Goal: Information Seeking & Learning: Understand process/instructions

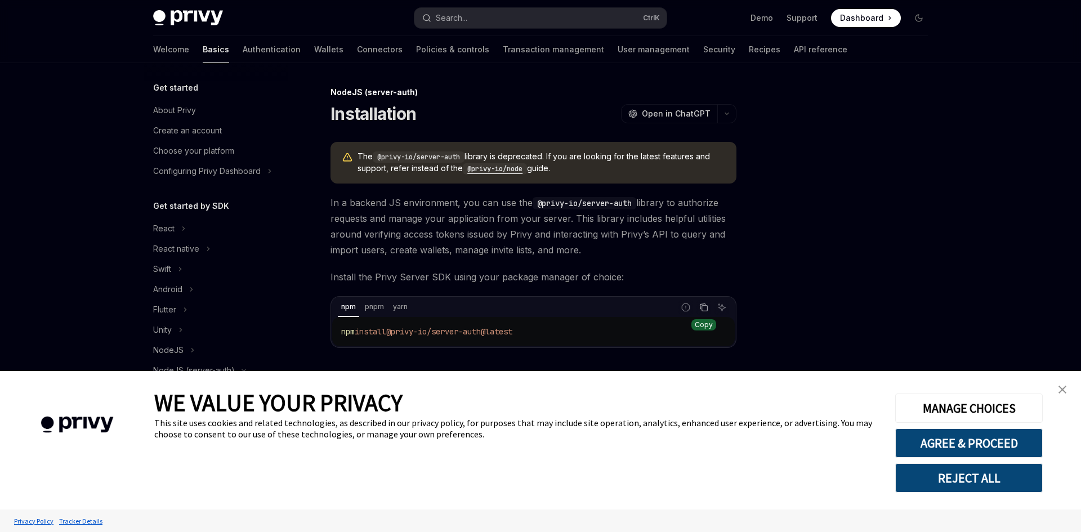
click at [701, 309] on icon "Copy the contents from the code block" at bounding box center [703, 306] width 6 height 5
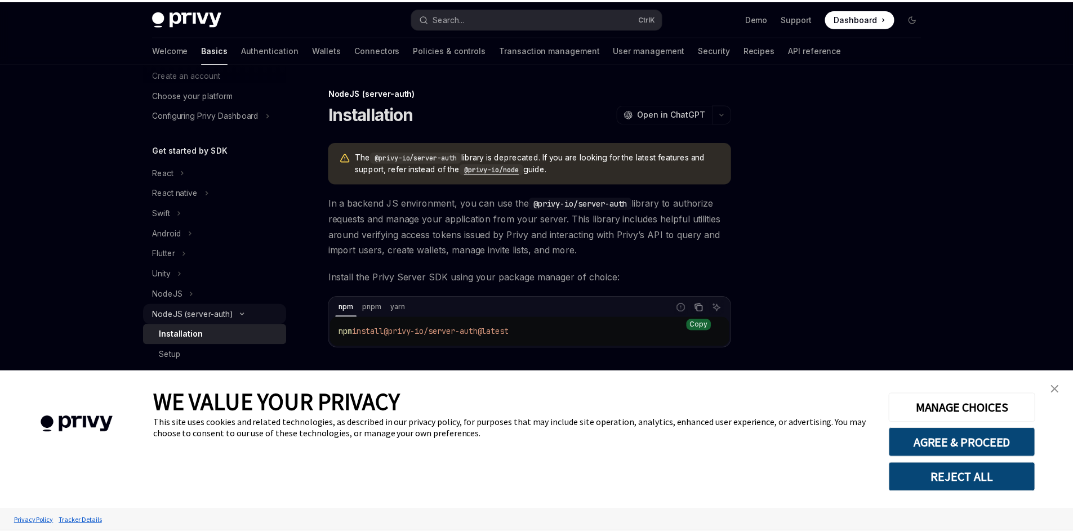
scroll to position [113, 0]
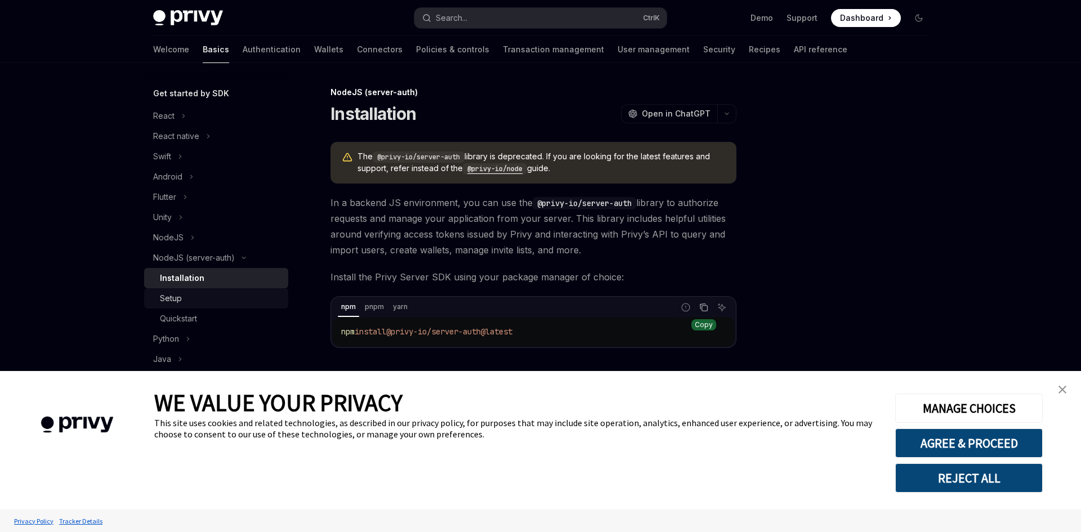
click at [199, 303] on div "Setup" at bounding box center [221, 299] width 122 height 14
type textarea "*"
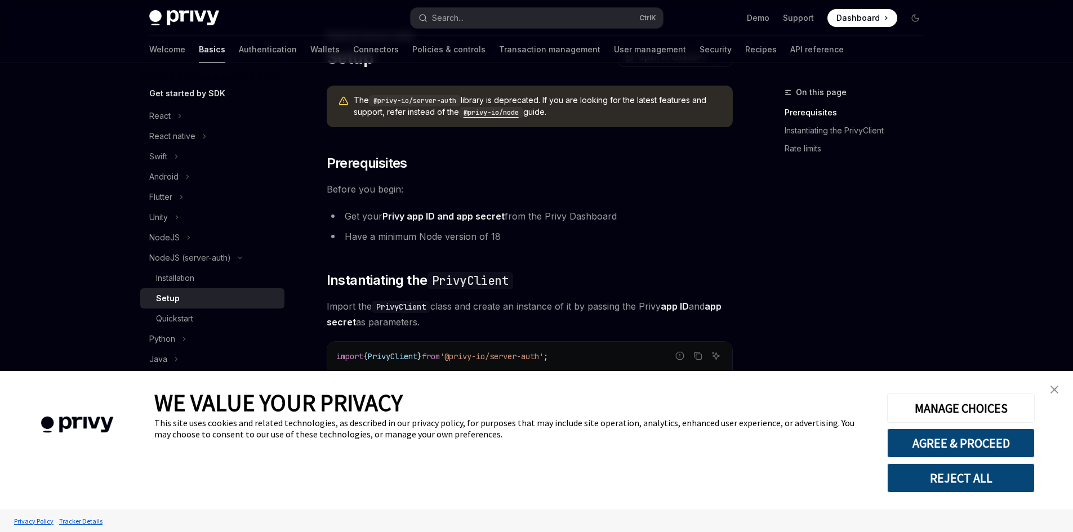
scroll to position [113, 0]
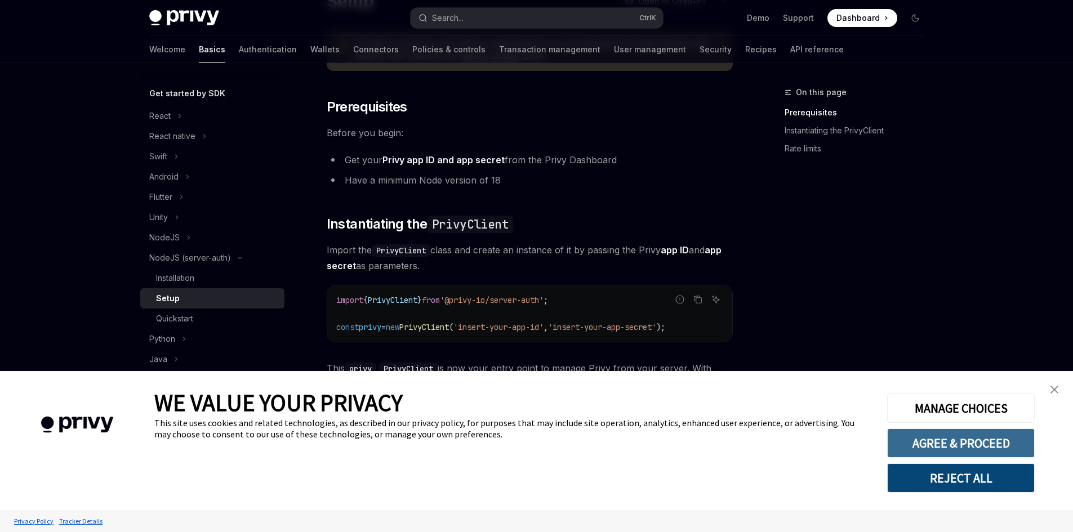
click at [935, 441] on button "AGREE & PROCEED" at bounding box center [961, 442] width 148 height 29
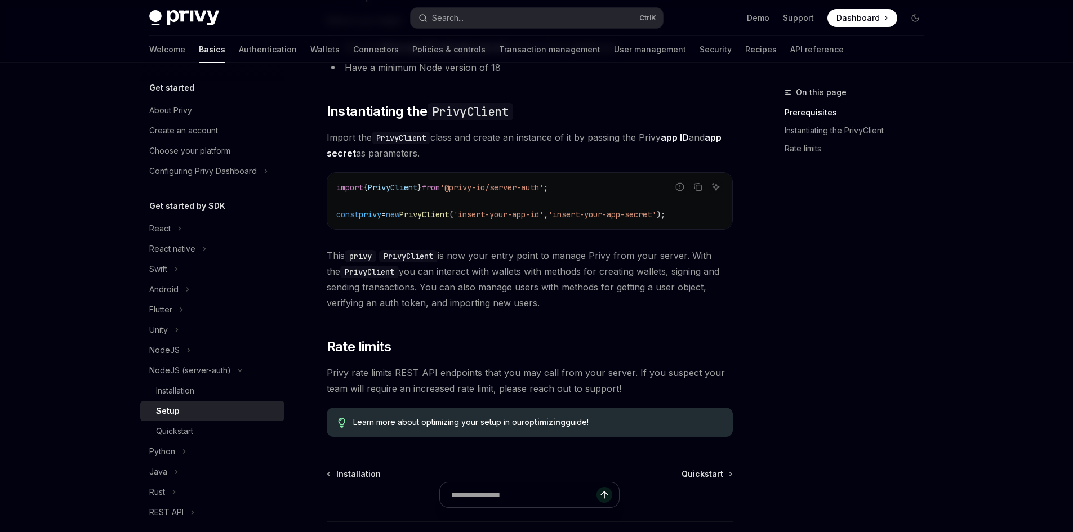
scroll to position [312, 0]
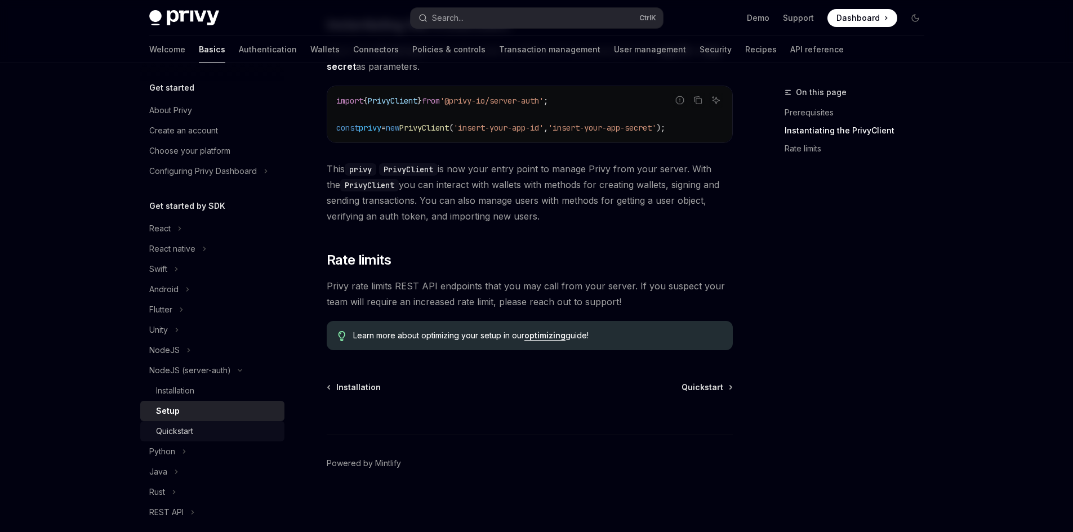
click at [201, 430] on div "Quickstart" at bounding box center [217, 432] width 122 height 14
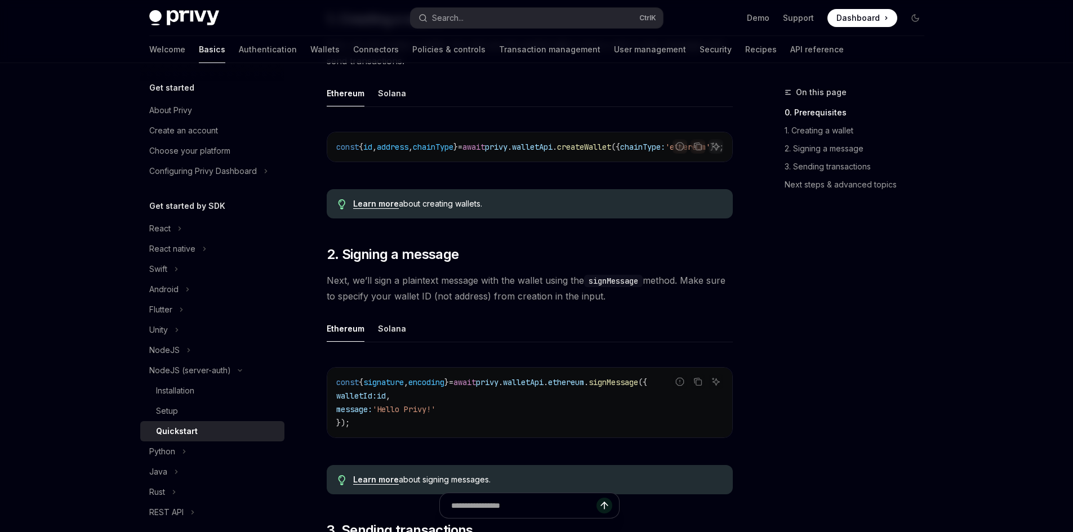
scroll to position [56, 0]
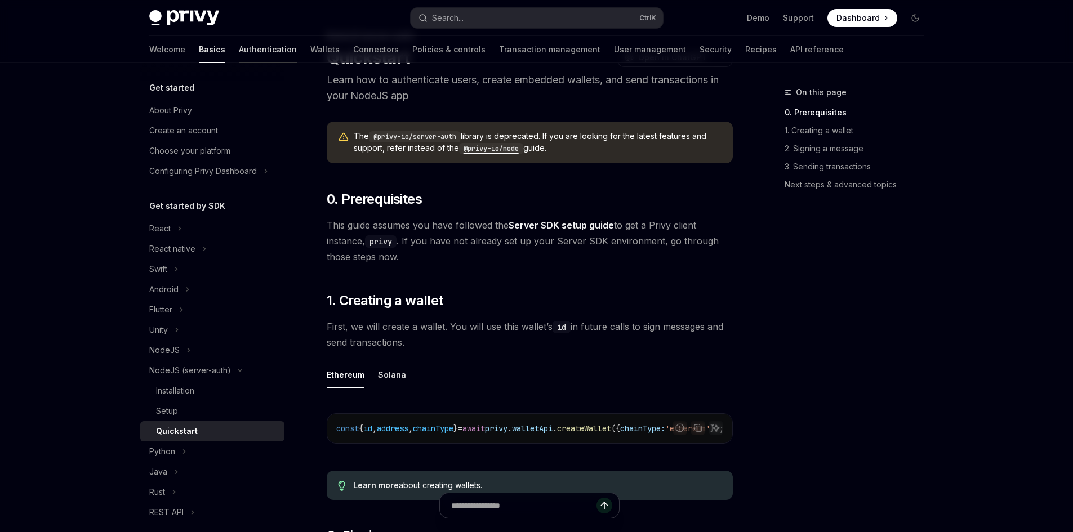
click at [239, 49] on link "Authentication" at bounding box center [268, 49] width 58 height 27
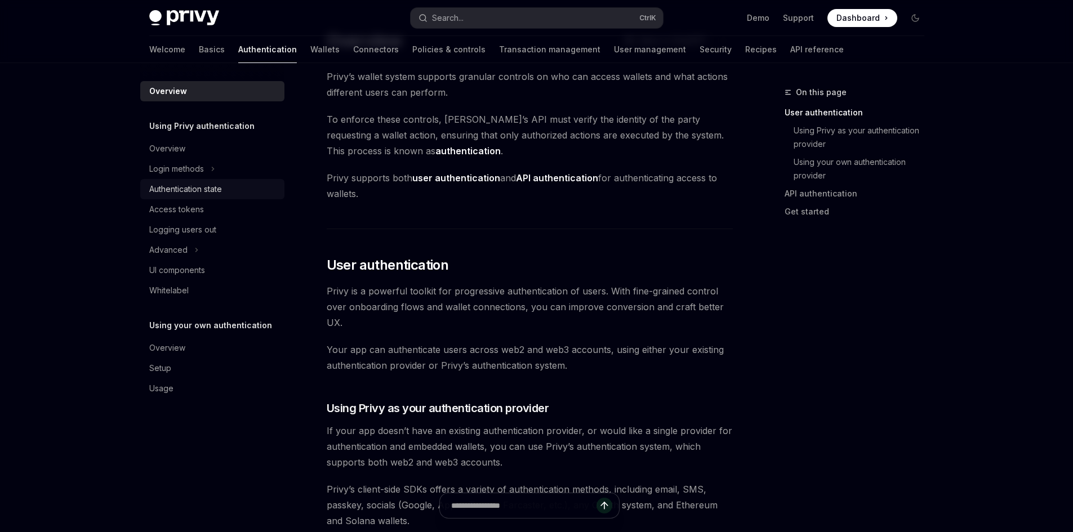
click at [202, 191] on div "Authentication state" at bounding box center [185, 189] width 73 height 14
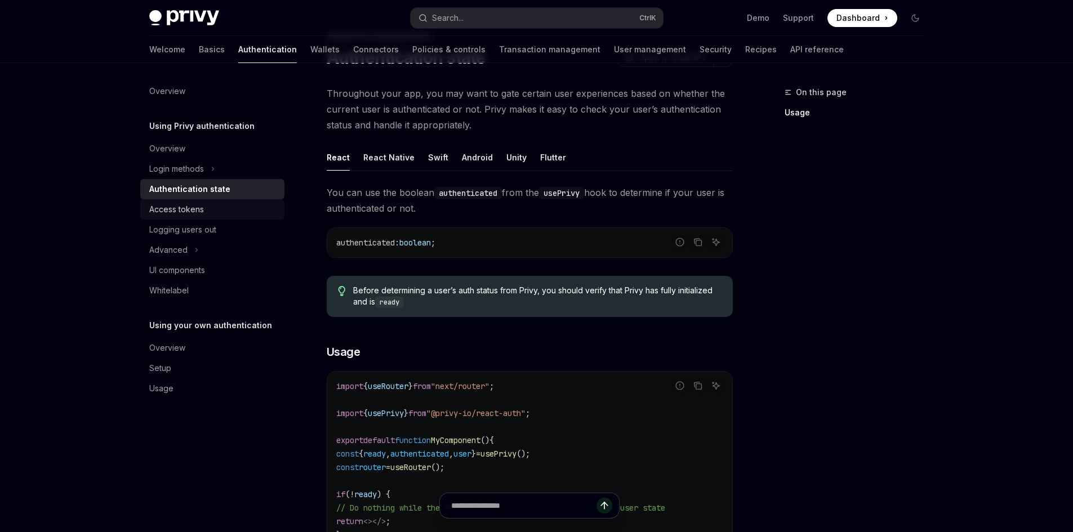
click at [205, 209] on div "Access tokens" at bounding box center [213, 210] width 128 height 14
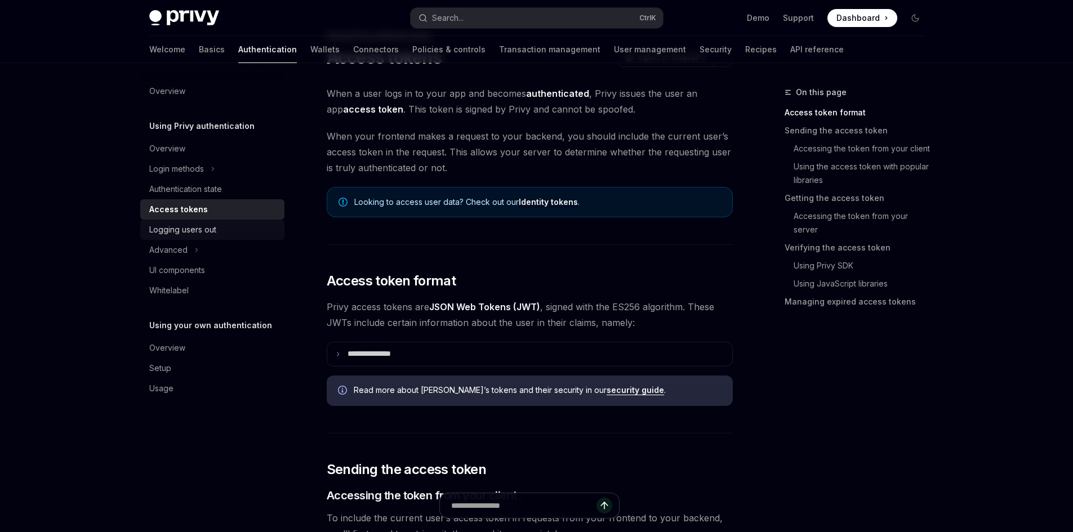
click at [212, 226] on div "Logging users out" at bounding box center [182, 230] width 67 height 14
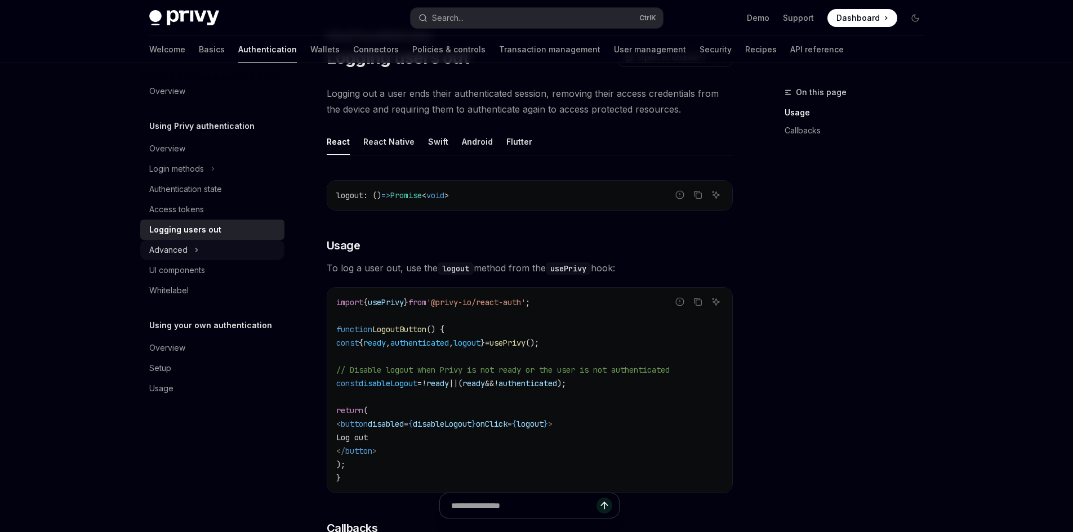
click at [207, 247] on button "Advanced" at bounding box center [212, 250] width 144 height 20
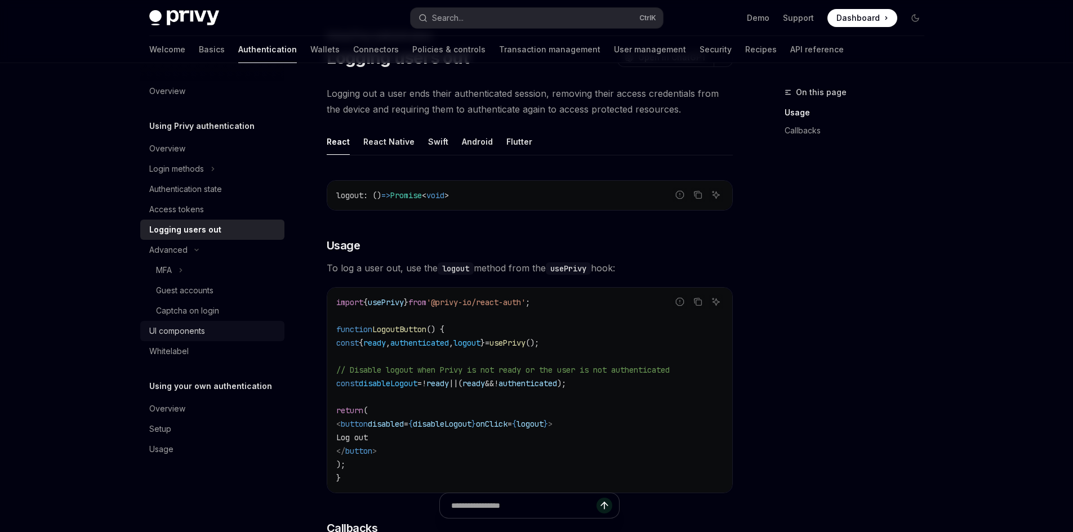
click at [191, 335] on div "UI components" at bounding box center [177, 331] width 56 height 14
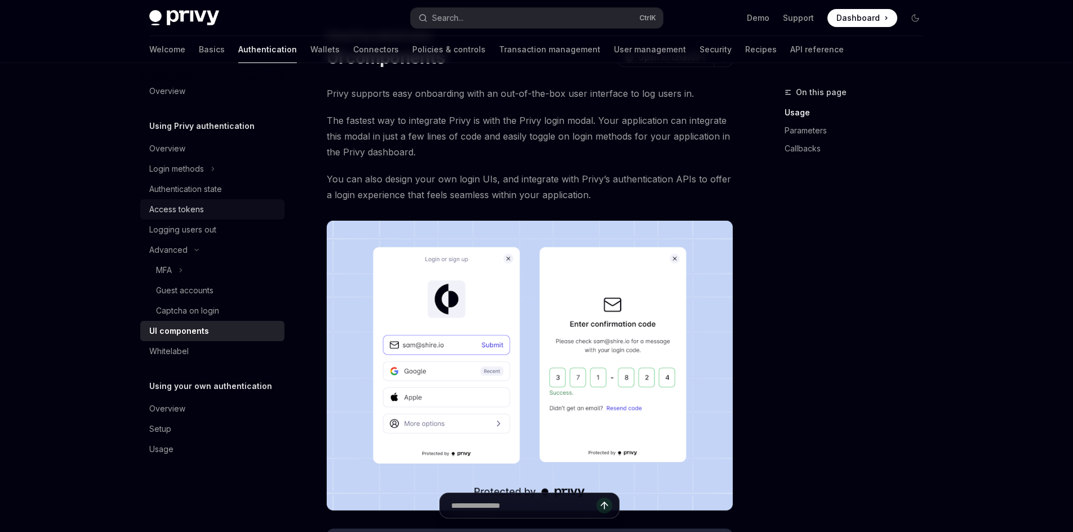
click at [210, 209] on div "Access tokens" at bounding box center [213, 210] width 128 height 14
type textarea "*"
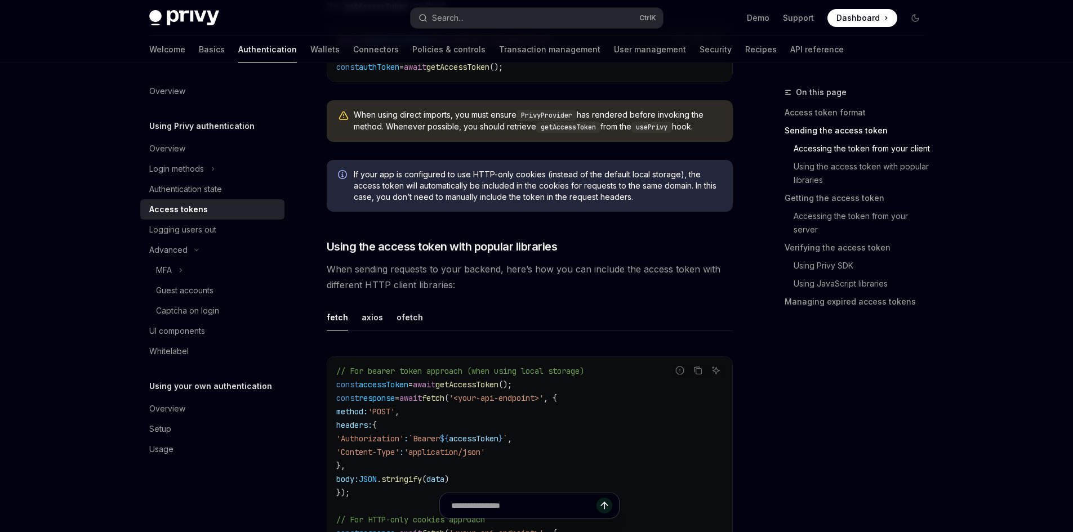
scroll to position [957, 0]
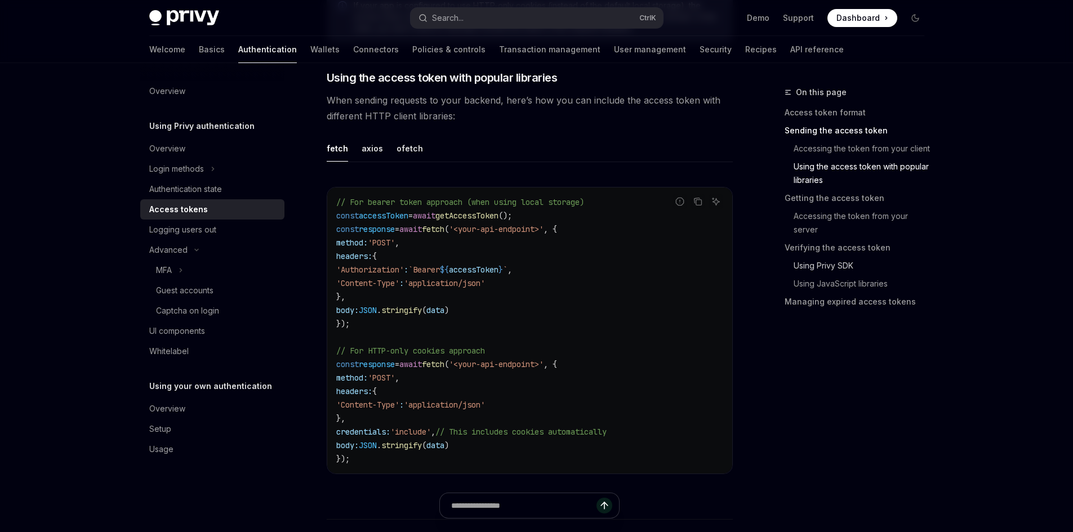
click at [850, 265] on link "Using Privy SDK" at bounding box center [858, 266] width 149 height 18
